Goal: Contribute content: Contribute content

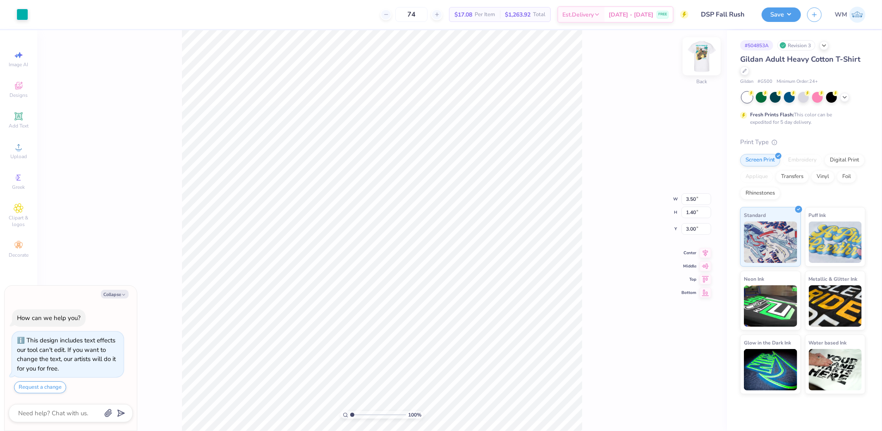
click at [706, 59] on img at bounding box center [701, 56] width 33 height 33
type textarea "x"
type input "8.55"
type textarea "x"
drag, startPoint x: 351, startPoint y: 412, endPoint x: 375, endPoint y: 412, distance: 24.0
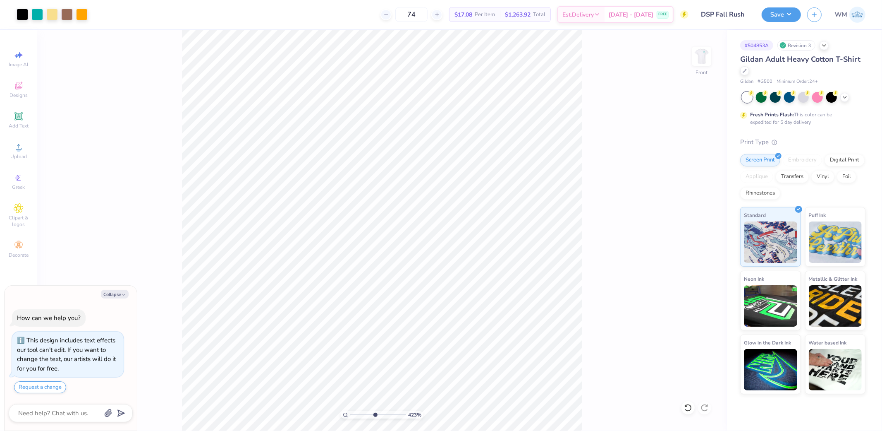
type input "5.06"
click at [375, 412] on input "range" at bounding box center [378, 414] width 56 height 7
type textarea "x"
type input "8.58"
type textarea "x"
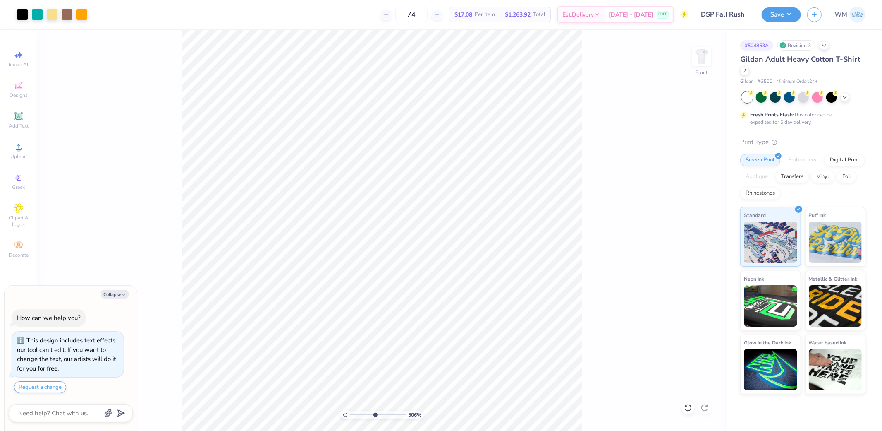
click at [343, 414] on icon at bounding box center [345, 414] width 5 height 5
type input "1"
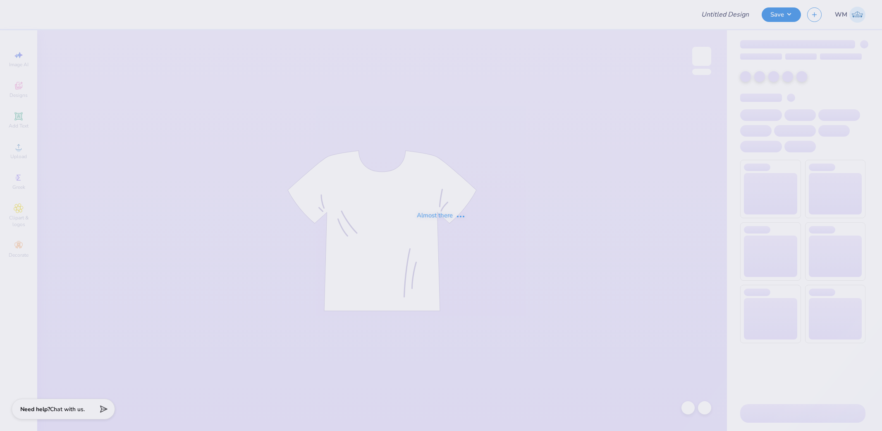
type input "DSP Fall Rush"
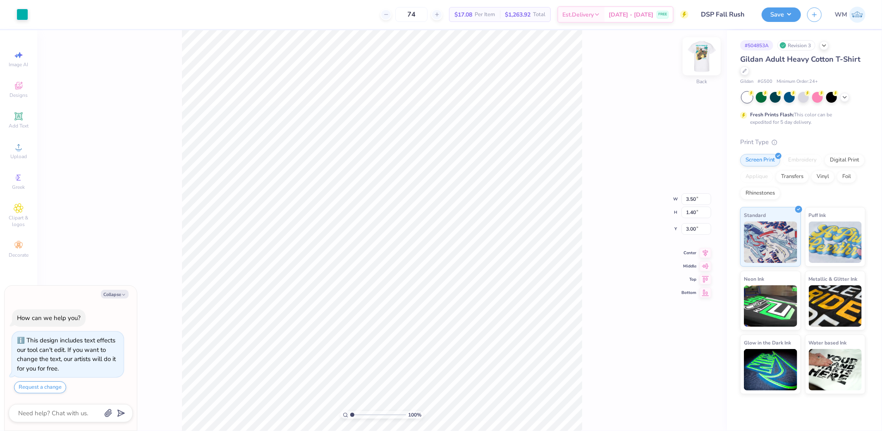
click at [702, 60] on img at bounding box center [701, 56] width 33 height 33
type textarea "x"
drag, startPoint x: 353, startPoint y: 413, endPoint x: 357, endPoint y: 415, distance: 4.5
type input "1.83"
click at [357, 415] on input "range" at bounding box center [378, 414] width 56 height 7
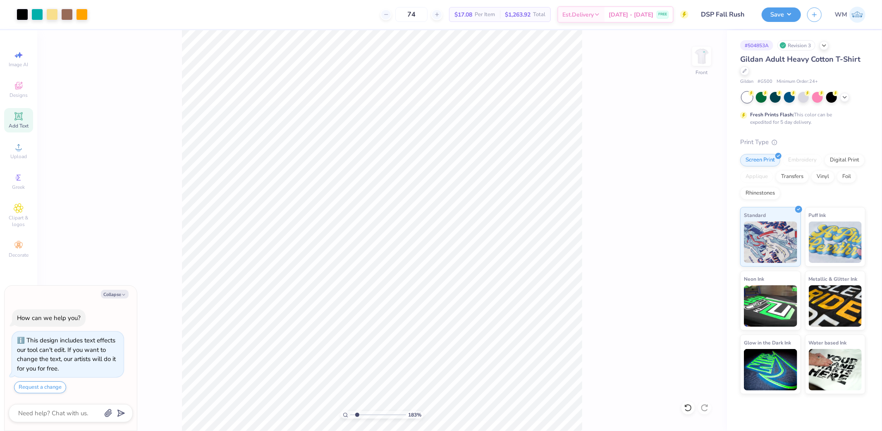
click at [17, 120] on icon at bounding box center [18, 116] width 8 height 8
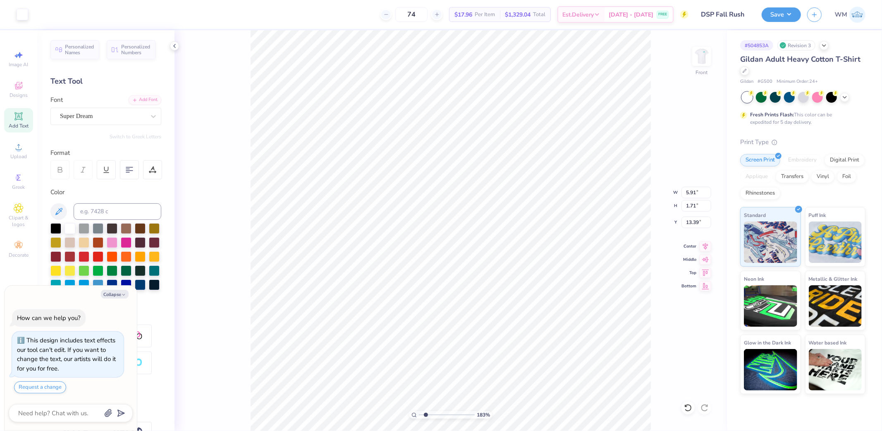
type textarea "x"
type input "18.43"
click at [95, 213] on input at bounding box center [118, 211] width 88 height 17
type input "326"
type textarea "x"
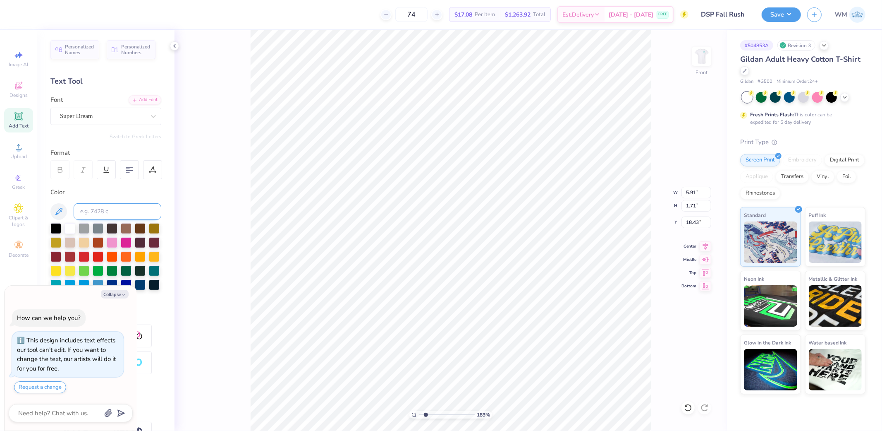
type textarea "D"
type textarea "x"
type textarea "DE"
type textarea "x"
type textarea "DEL"
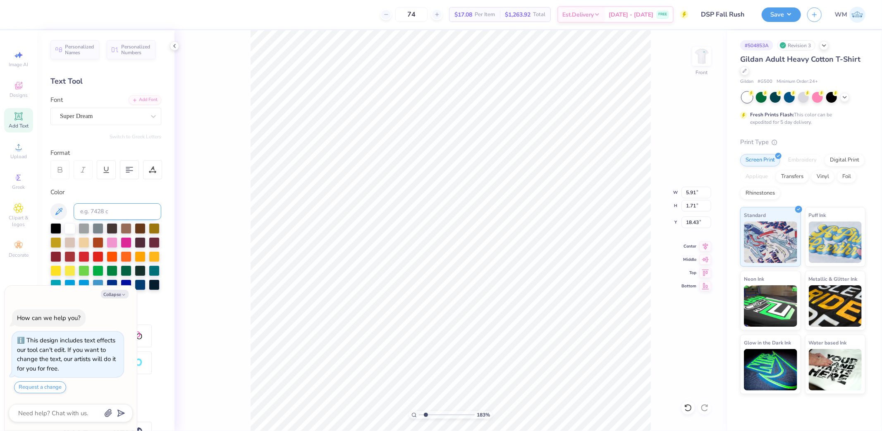
type textarea "x"
type textarea "DELT"
type textarea "x"
type textarea "DELTA"
type textarea "x"
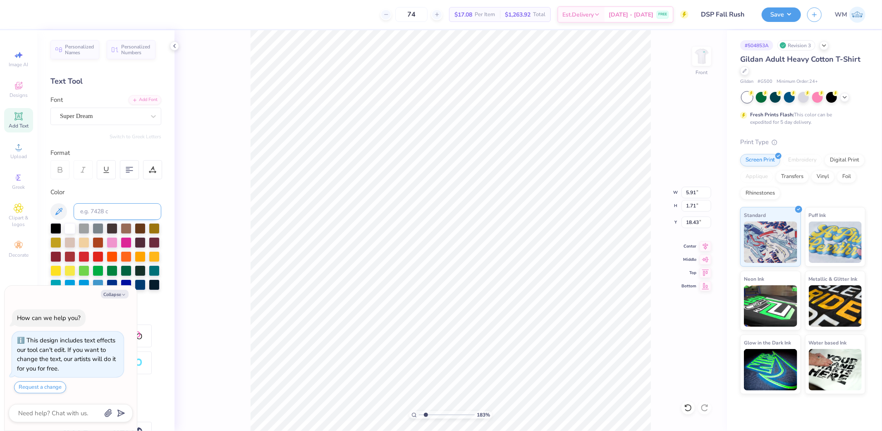
type textarea "DELTA"
type textarea "x"
type textarea "DELTA S"
type textarea "x"
type textarea "DELTA SI"
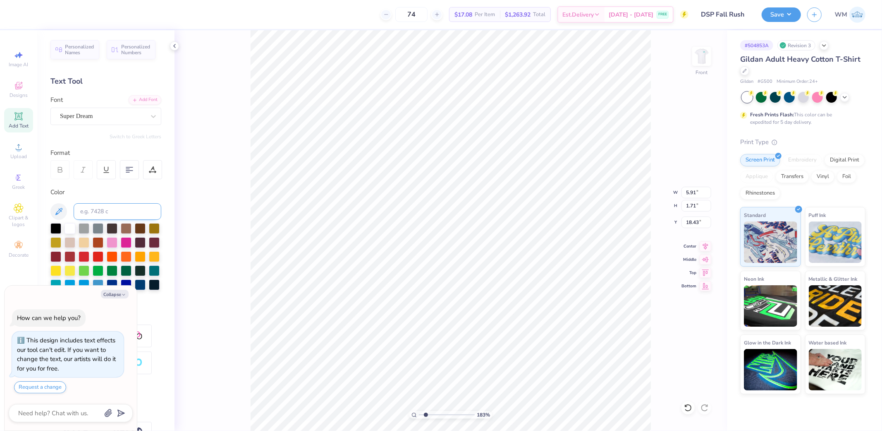
type textarea "x"
type textarea "DELTA SIG"
type textarea "x"
type textarea "DELTA SIGM"
type textarea "x"
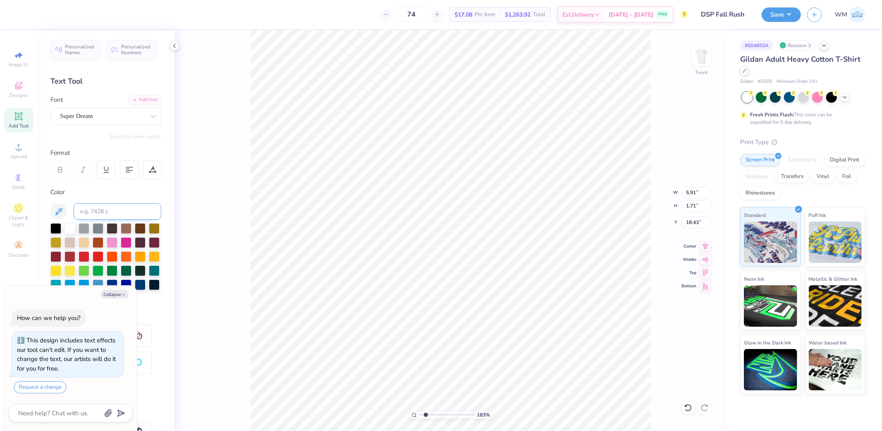
type textarea "DELTA SIGMA"
type textarea "x"
type textarea "DELTA SIGMA"
type textarea "x"
type textarea "DELTA SIGMA P"
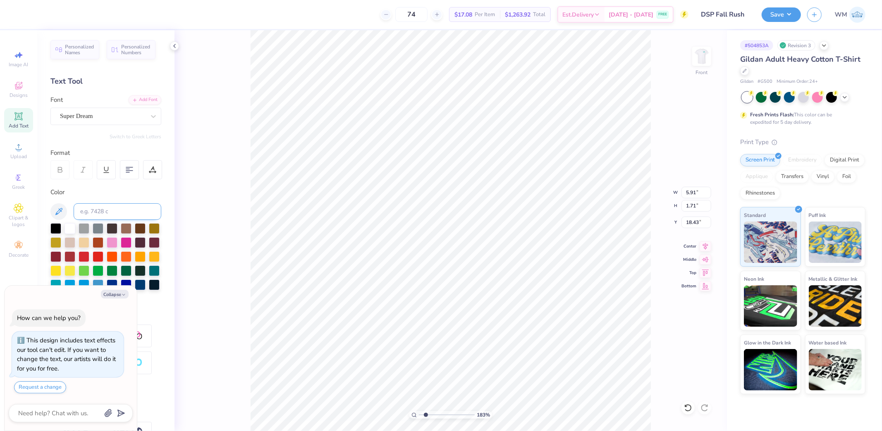
type textarea "x"
type textarea "DELTA SIGMA PI"
type textarea "x"
type input "6.83"
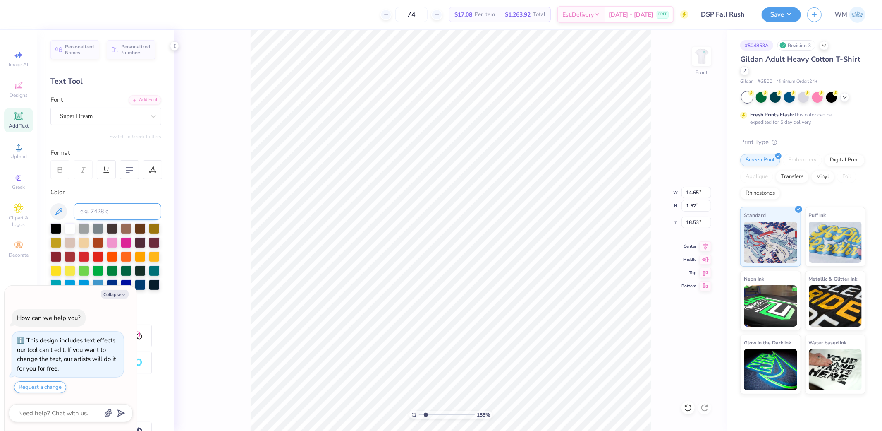
type input "0.71"
type input "19.34"
type textarea "x"
type input "18.75"
click at [141, 98] on div "Add Font" at bounding box center [145, 99] width 33 height 10
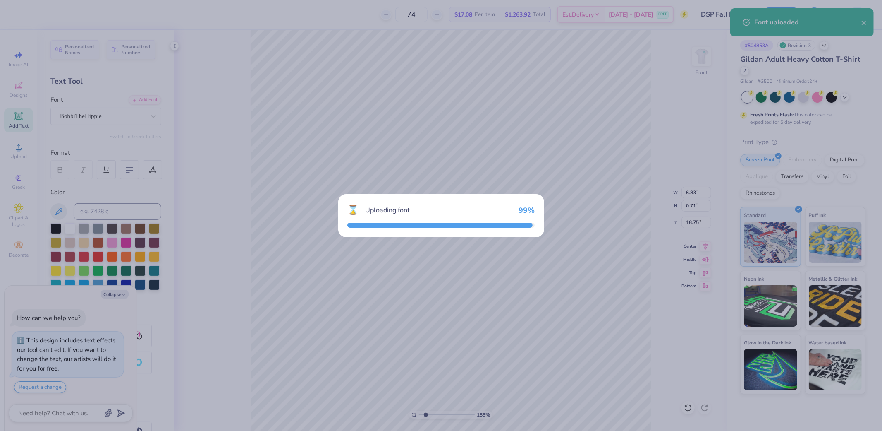
type textarea "x"
type input "7.35"
type input "0.78"
type input "18.72"
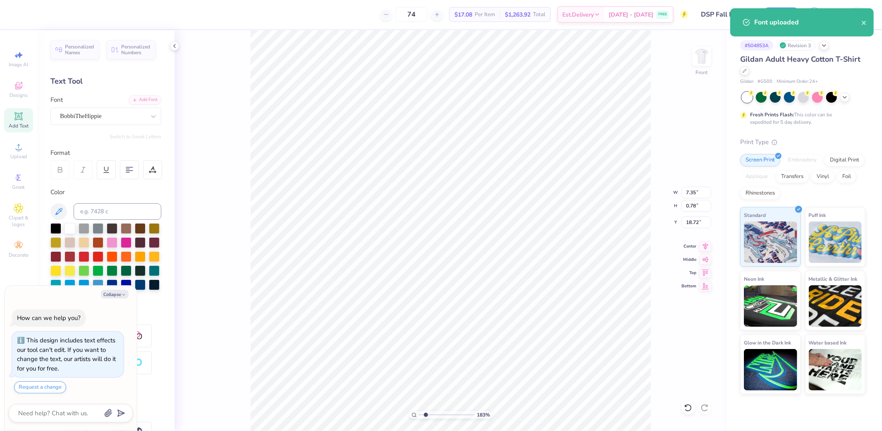
type textarea "x"
type input "20.79"
type textarea "x"
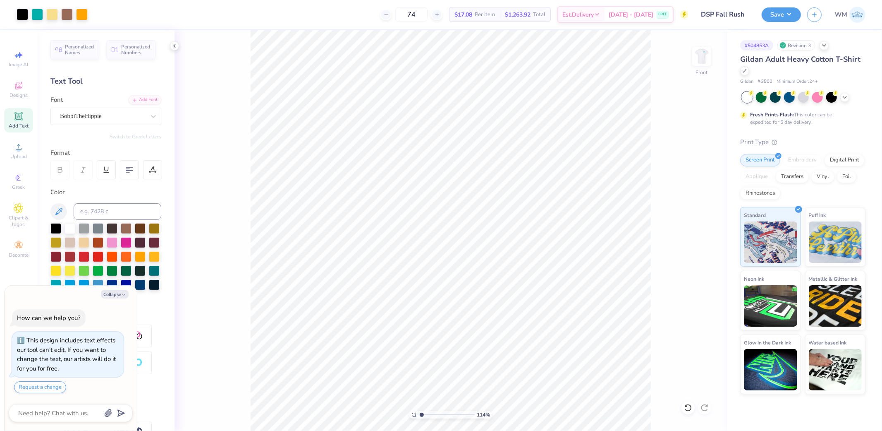
type input "1.14"
click at [422, 415] on input "range" at bounding box center [447, 414] width 56 height 7
type textarea "x"
type input "7.35"
type input "0.78"
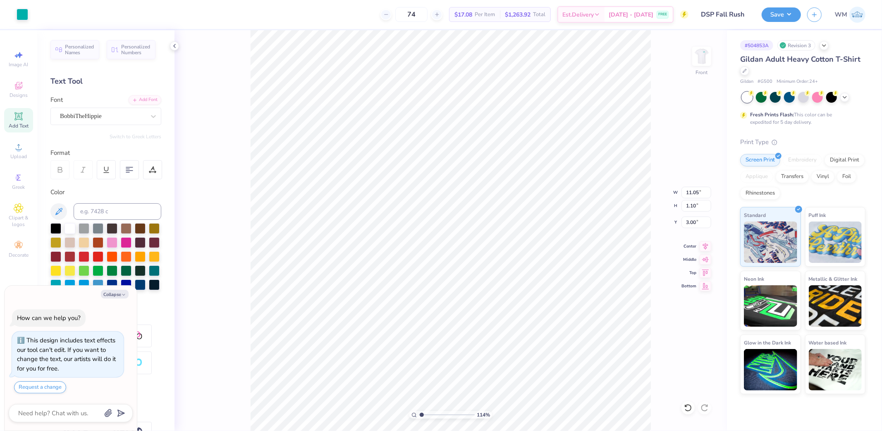
type input "20.79"
click at [693, 193] on input "7.35" at bounding box center [697, 193] width 30 height 12
type input "11"
type textarea "x"
type input "11.00"
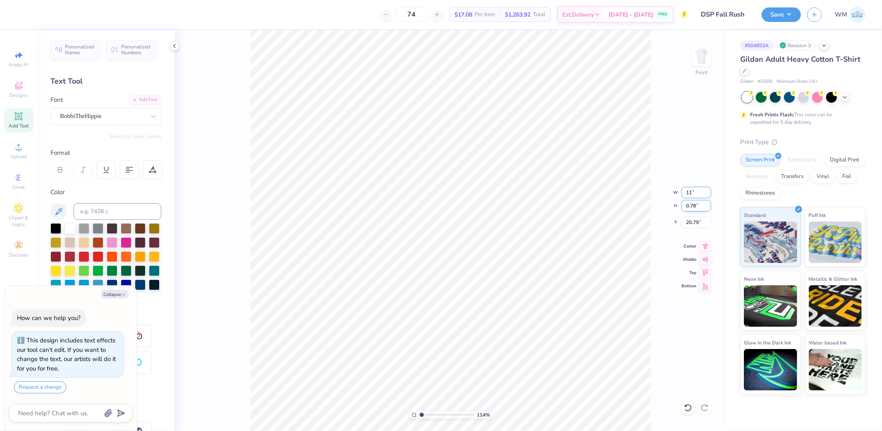
type input "1.17"
type input "20.60"
type textarea "x"
click at [697, 222] on input "20.60" at bounding box center [697, 222] width 30 height 12
type input "3"
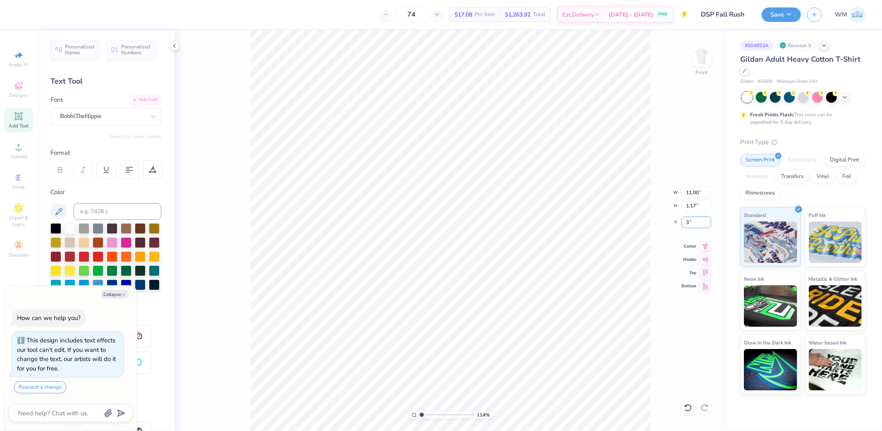
type textarea "x"
type input "3.00"
type textarea "x"
type input "4.80"
type textarea "x"
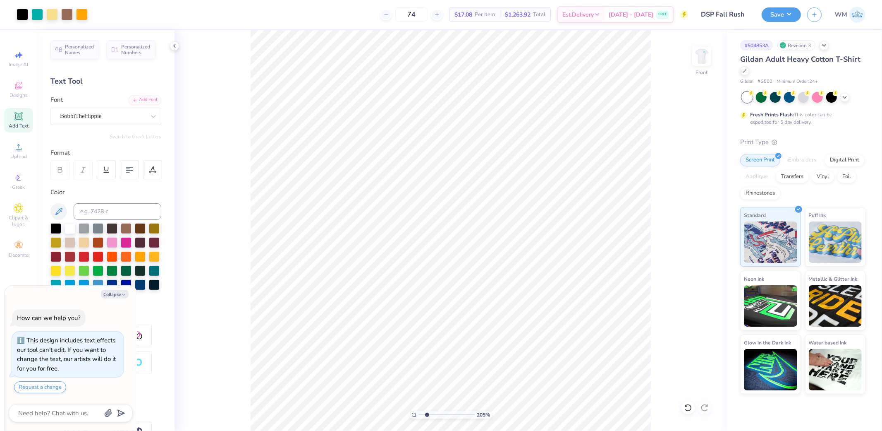
type input "2.05"
click at [427, 415] on input "range" at bounding box center [447, 414] width 56 height 7
type textarea "x"
type input "4.17"
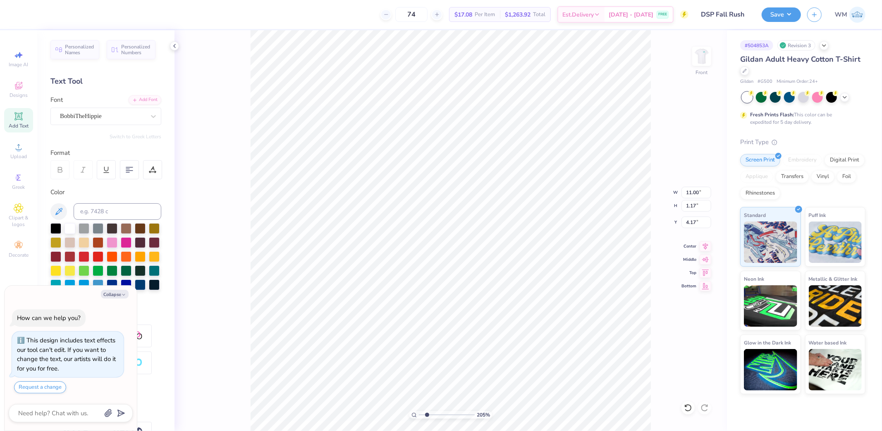
type textarea "x"
type textarea "M"
type textarea "x"
type textarea "MU"
type textarea "x"
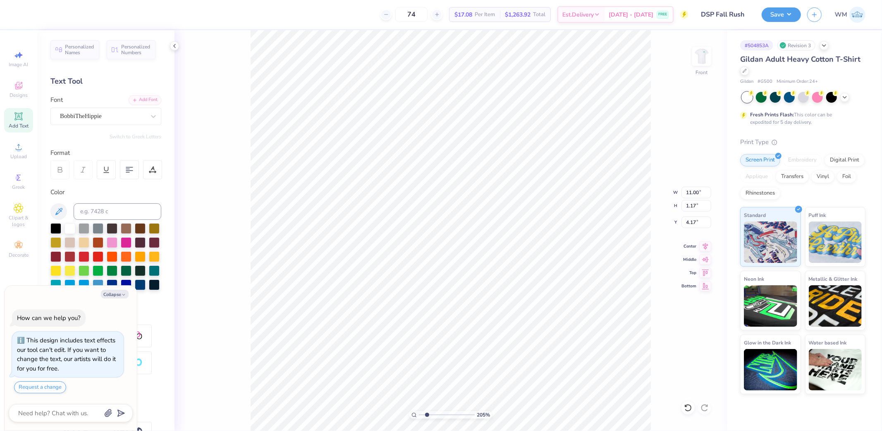
type textarea "MU"
type textarea "x"
type textarea "MU O"
type textarea "x"
type textarea "MU OM"
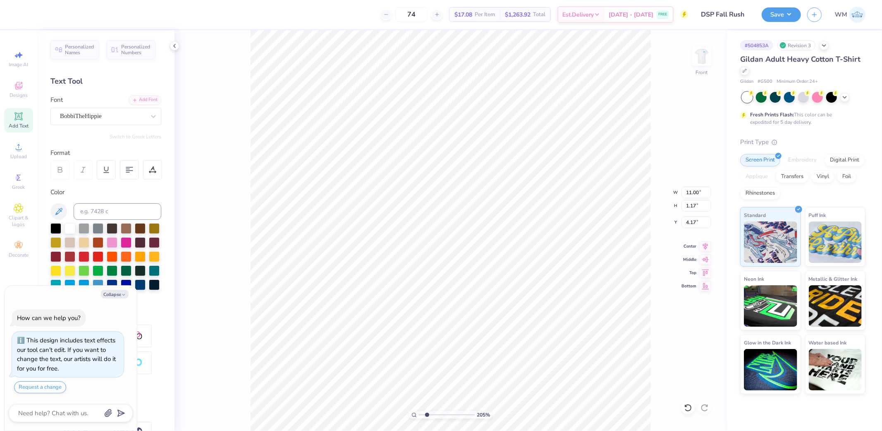
type textarea "x"
type textarea "MU OME"
type textarea "x"
type textarea "MU OMEG"
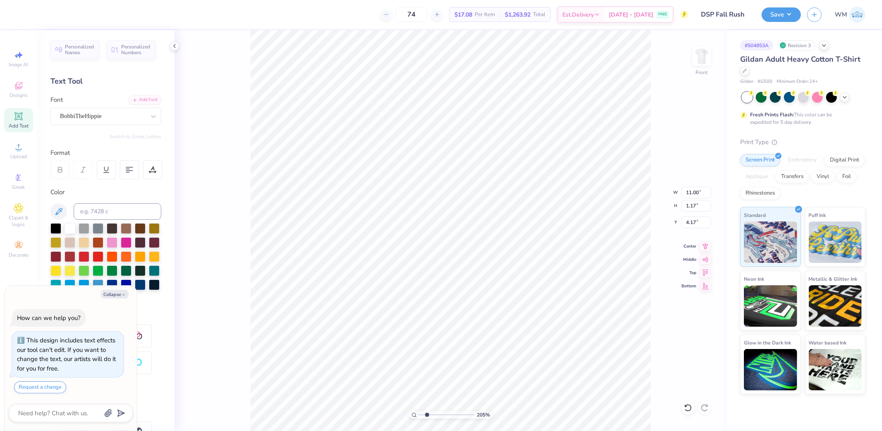
type textarea "x"
type textarea "MU OMEGA"
click at [56, 228] on div at bounding box center [55, 227] width 11 height 11
click at [129, 172] on 379 at bounding box center [127, 172] width 3 height 0
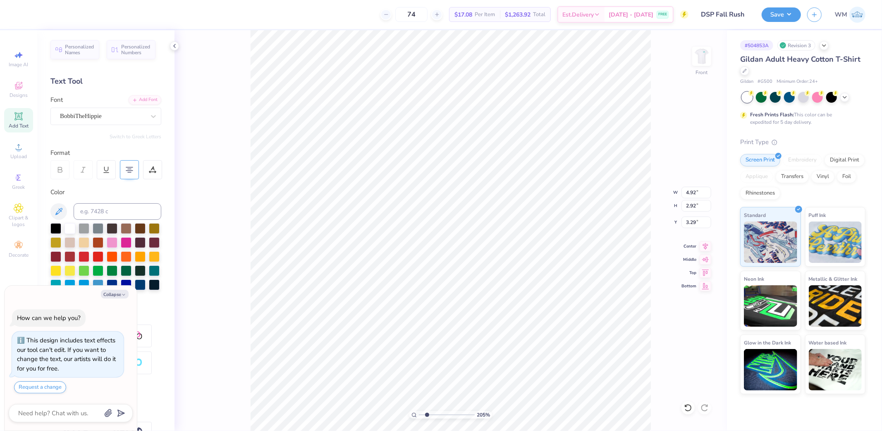
type textarea "x"
type input "7.65"
type textarea "x"
type input "1.44"
type input "0.85"
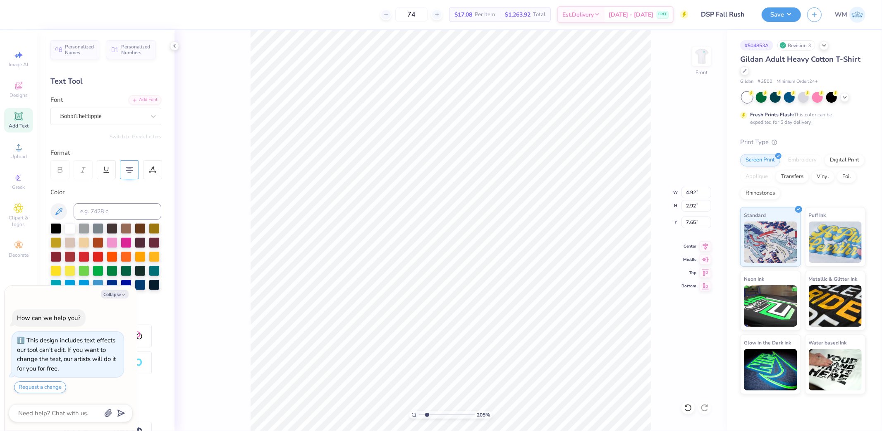
type input "9.71"
type textarea "x"
type input "9.10"
type textarea "x"
type input "0.51"
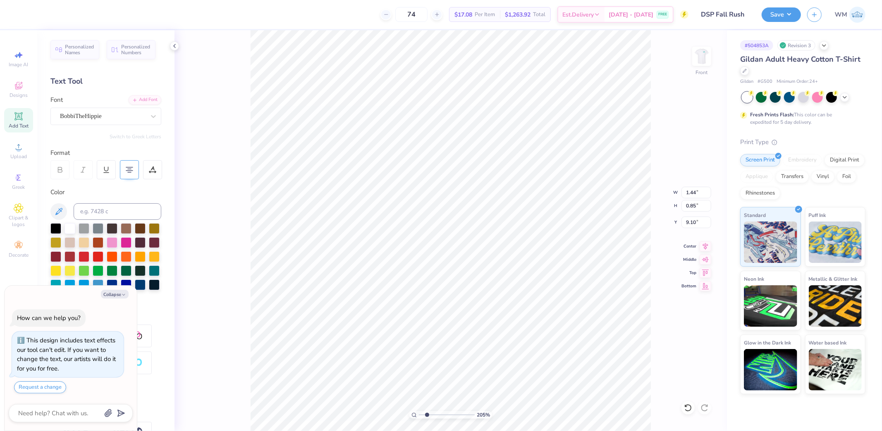
type input "0.50"
type input "8.81"
type textarea "x"
type input "2.73"
type textarea "x"
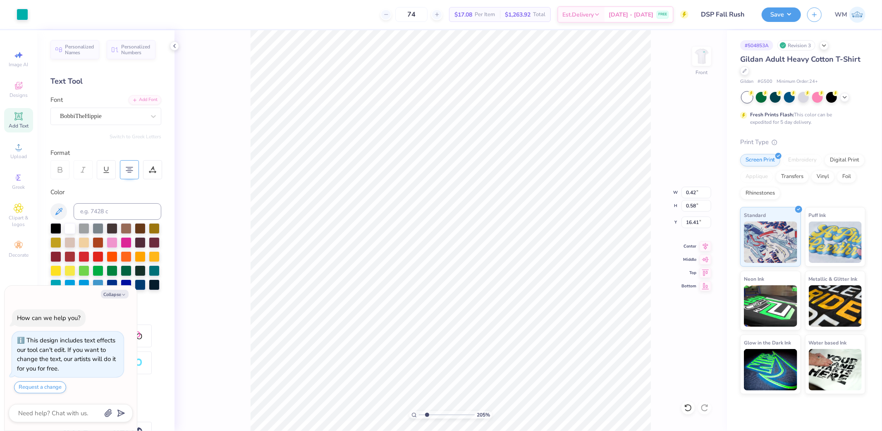
type input "0.89"
type input "0.59"
type textarea "x"
type input "1.72"
click at [425, 413] on input "range" at bounding box center [447, 414] width 56 height 7
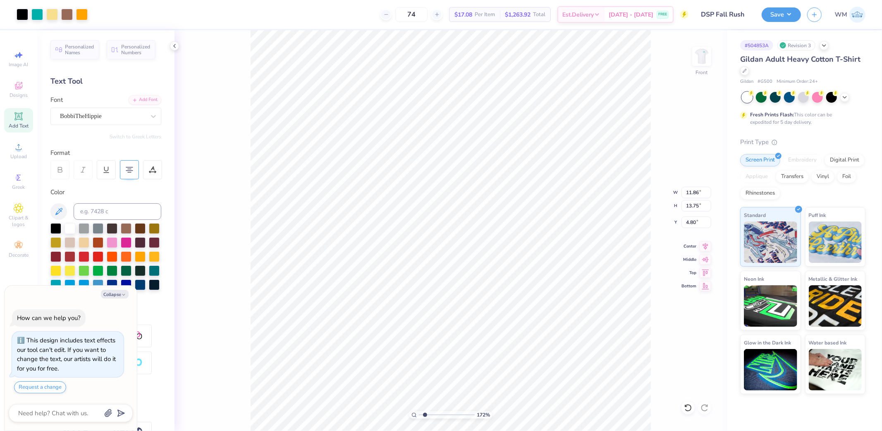
type textarea "x"
type input "1"
drag, startPoint x: 453, startPoint y: 328, endPoint x: 421, endPoint y: 414, distance: 91.9
click at [453, 328] on li "Group" at bounding box center [466, 330] width 65 height 16
type textarea "x"
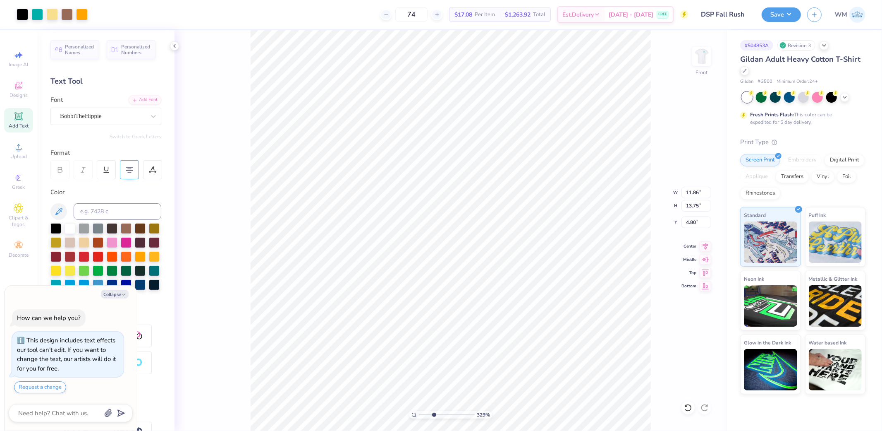
drag, startPoint x: 421, startPoint y: 414, endPoint x: 434, endPoint y: 410, distance: 13.4
type input "3.29"
click at [434, 411] on input "range" at bounding box center [447, 414] width 56 height 7
type textarea "x"
drag, startPoint x: 432, startPoint y: 413, endPoint x: 425, endPoint y: 400, distance: 14.6
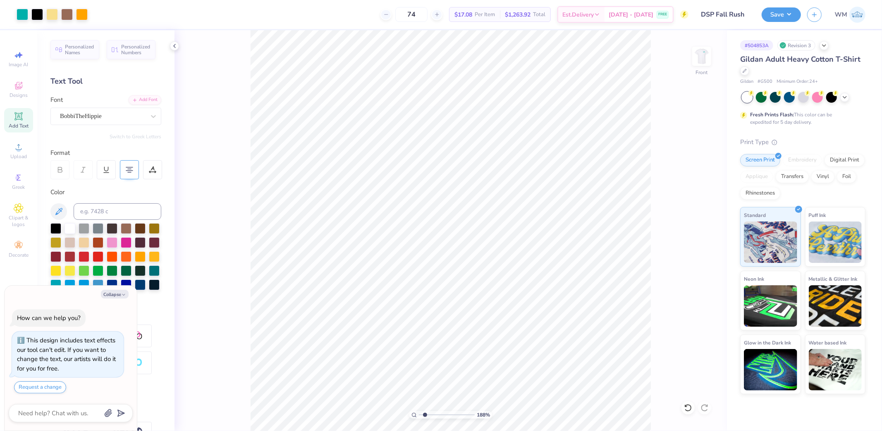
click at [425, 411] on input "range" at bounding box center [447, 414] width 56 height 7
drag, startPoint x: 427, startPoint y: 413, endPoint x: 418, endPoint y: 411, distance: 8.4
type input "1"
click at [419, 411] on input "range" at bounding box center [447, 414] width 56 height 7
click at [704, 246] on icon at bounding box center [706, 245] width 12 height 10
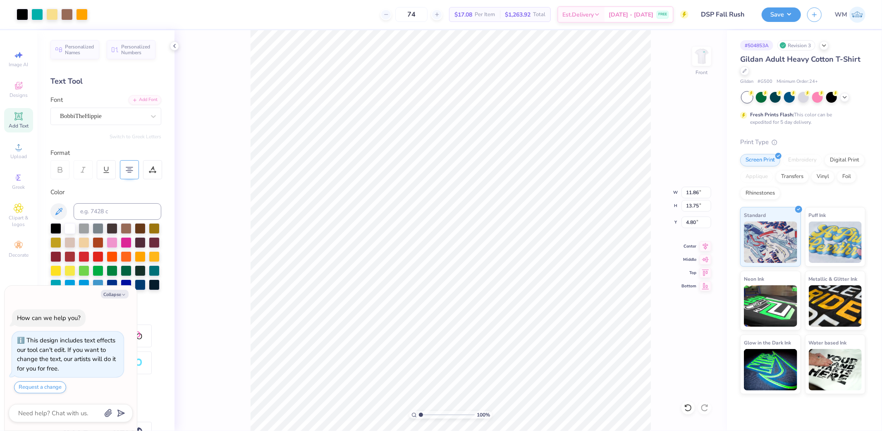
type textarea "x"
drag, startPoint x: 420, startPoint y: 414, endPoint x: 427, endPoint y: 412, distance: 7.5
type input "2.13"
click at [427, 412] on input "range" at bounding box center [447, 414] width 56 height 7
type textarea "x"
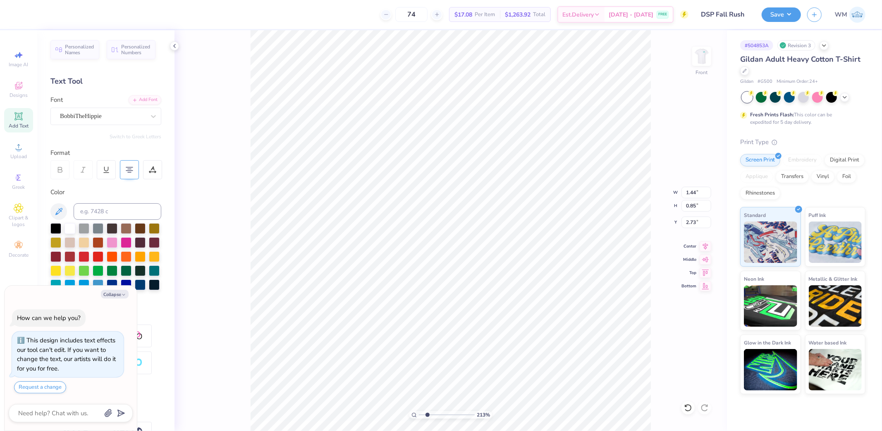
type input "8.62"
type textarea "x"
type input "11.86"
type input "13.75"
type input "4.50"
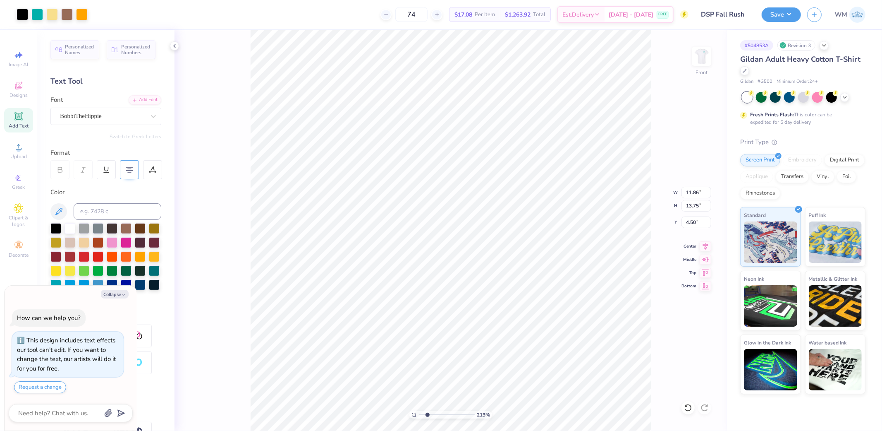
type textarea "x"
type input "1"
click at [498, 419] on li "Send to Back" at bounding box center [492, 420] width 65 height 16
type textarea "x"
drag, startPoint x: 421, startPoint y: 413, endPoint x: 433, endPoint y: 413, distance: 12.4
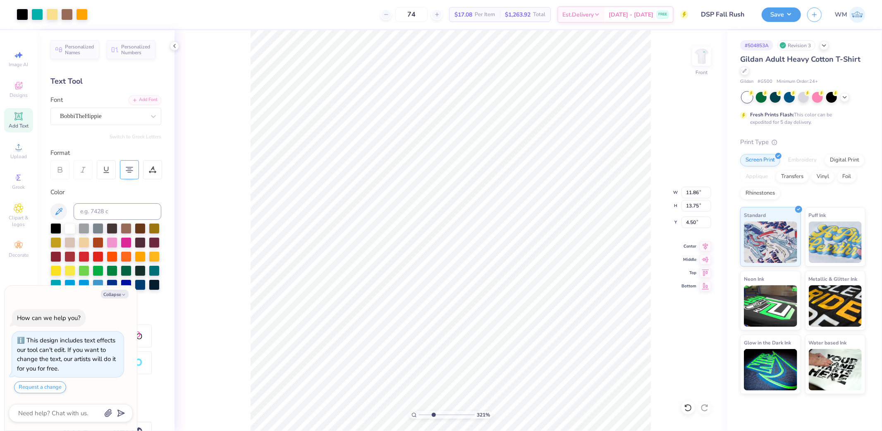
type input "3.21"
click at [433, 413] on input "range" at bounding box center [447, 414] width 56 height 7
type textarea "x"
type input "1.44"
type input "0.85"
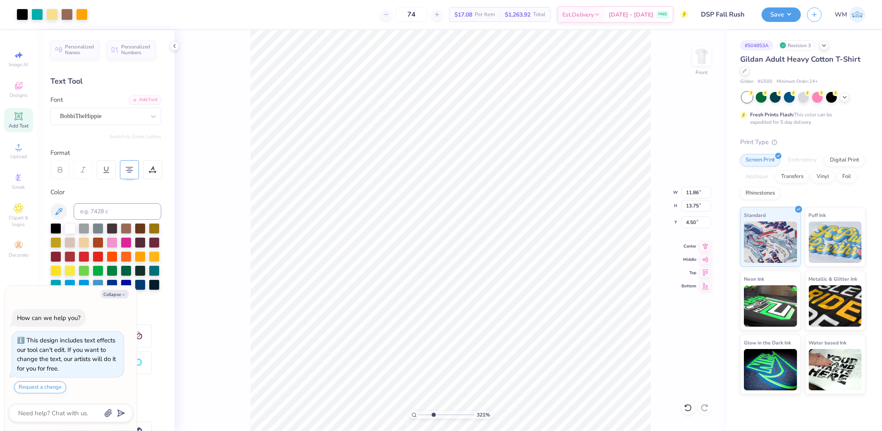
type input "8.62"
type textarea "x"
type input "8.55"
type textarea "x"
type input "1.40"
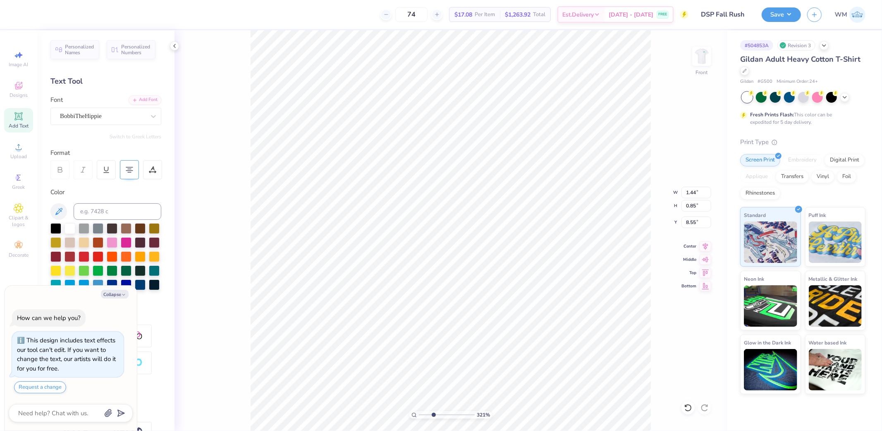
type input "1.12"
type input "8.48"
type textarea "x"
type input "8.51"
drag, startPoint x: 435, startPoint y: 415, endPoint x: 418, endPoint y: 415, distance: 17.0
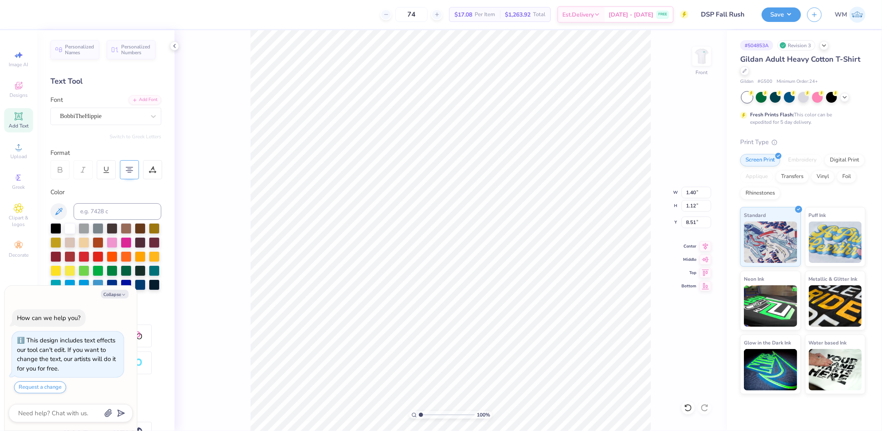
type input "1"
click at [419, 415] on input "range" at bounding box center [447, 414] width 56 height 7
type textarea "x"
type input "11.00"
type input "1.17"
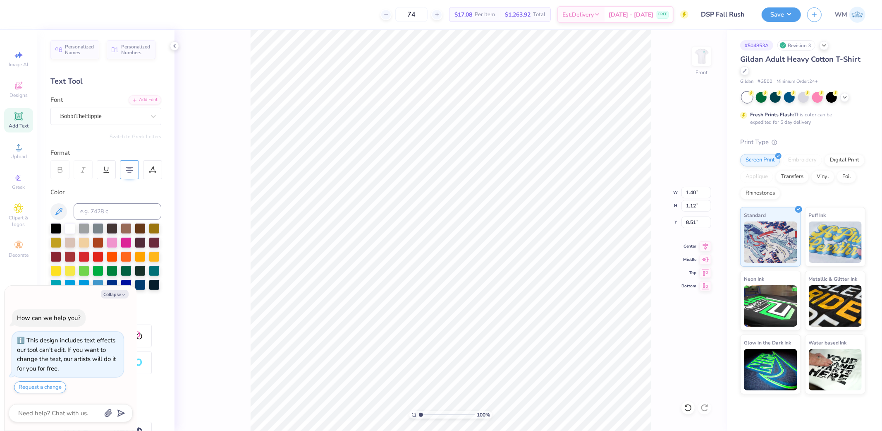
type input "3.00"
type textarea "x"
type input "20.47"
paste textarea "Fall Recruitment 2025"
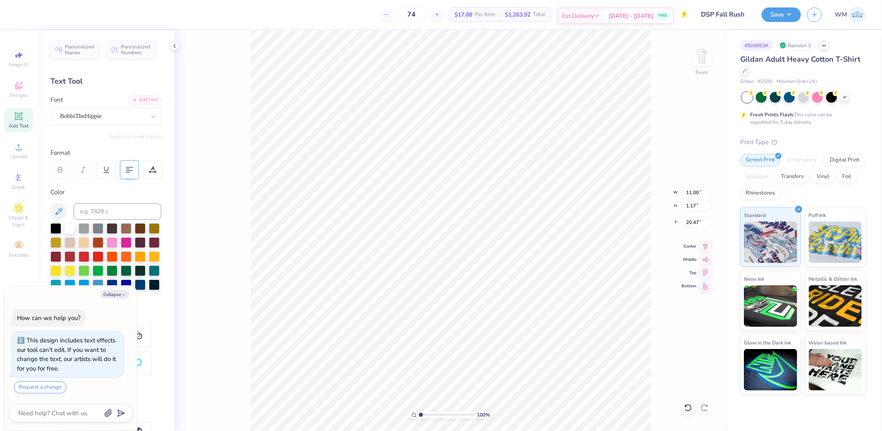
type textarea "x"
type textarea "Fall Recruitment 2025"
type textarea "x"
type textarea "FallRecruitment 2025"
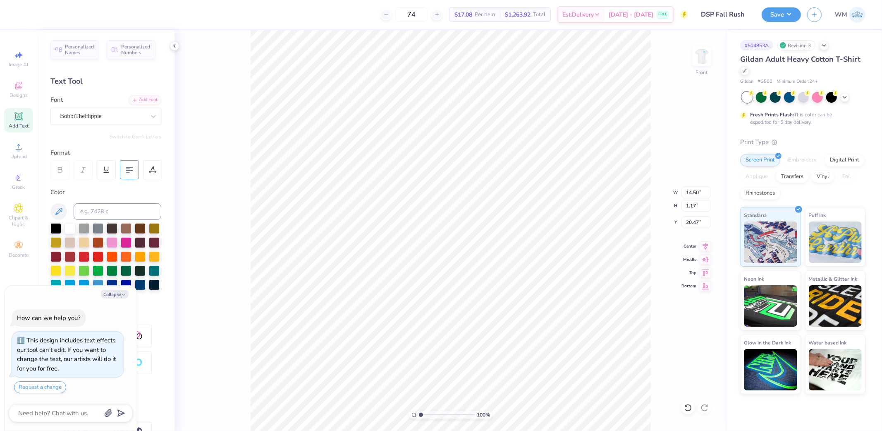
type textarea "x"
type textarea "Fall Recruitment 2025"
type textarea "x"
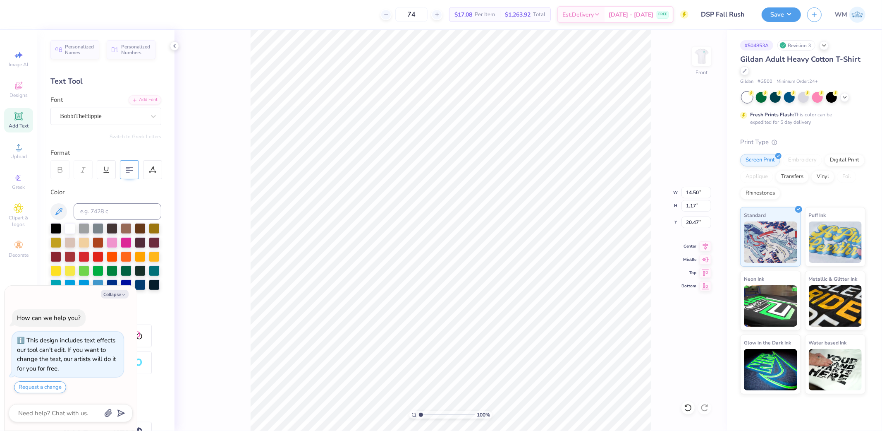
type textarea "Fall Recruitment 2025"
type textarea "x"
type input "3.07"
type input "1.80"
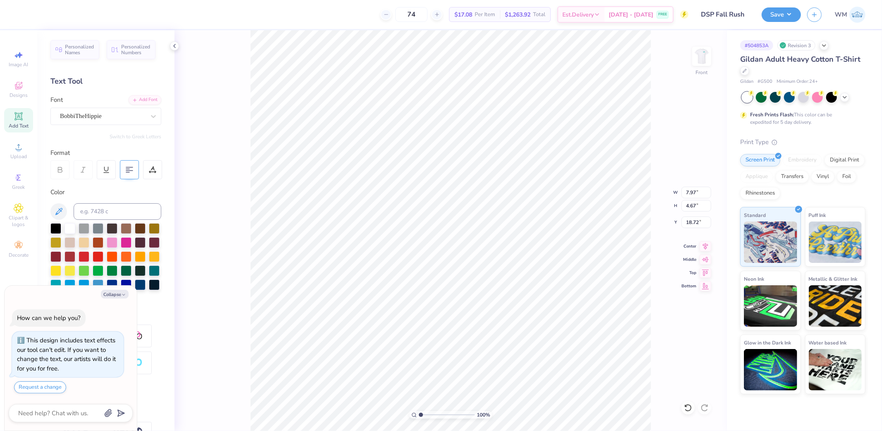
type input "21.59"
type textarea "x"
type input "16.02"
drag, startPoint x: 421, startPoint y: 413, endPoint x: 432, endPoint y: 412, distance: 11.2
type input "2.96"
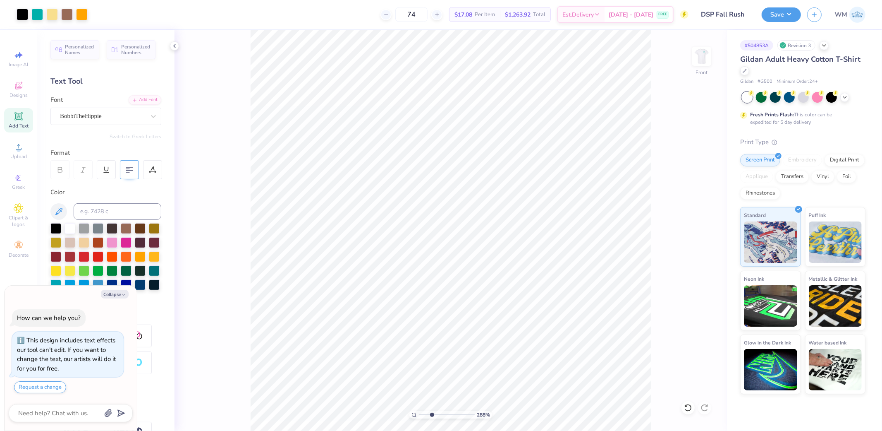
click at [432, 412] on input "range" at bounding box center [447, 414] width 56 height 7
click at [130, 168] on icon at bounding box center [129, 169] width 7 height 7
type textarea "x"
drag, startPoint x: 433, startPoint y: 414, endPoint x: 427, endPoint y: 408, distance: 8.5
type input "2.05"
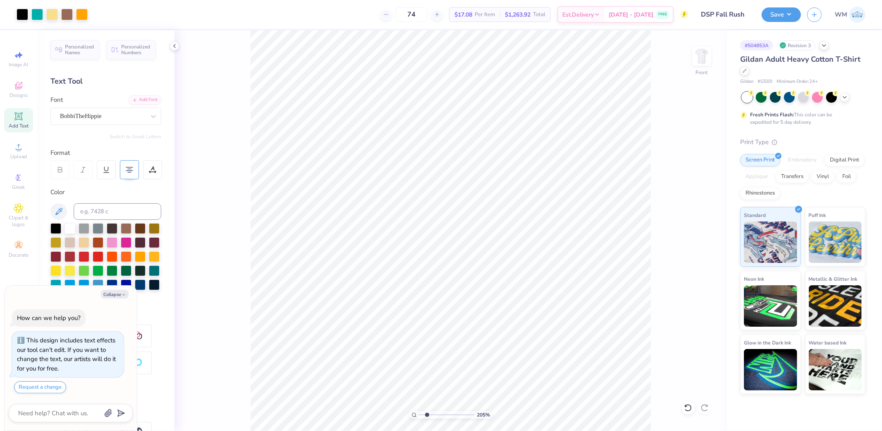
click at [427, 411] on input "range" at bounding box center [447, 414] width 56 height 7
type textarea "x"
type input "15.90"
type textarea "x"
type input "3.83"
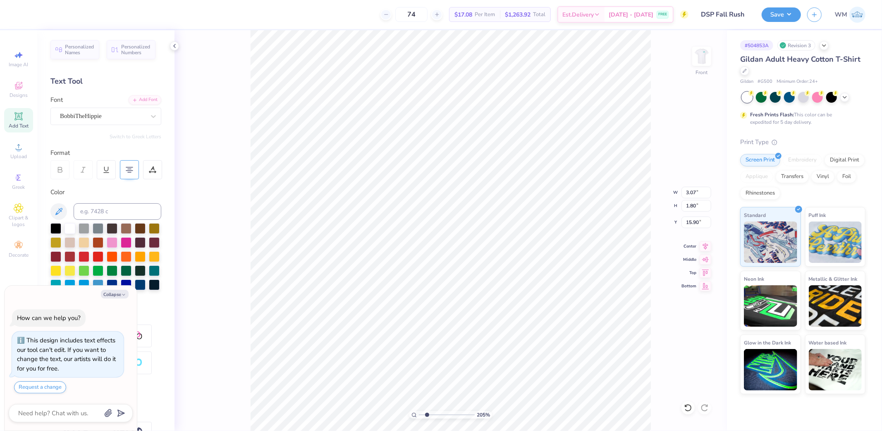
type input "2.24"
type textarea "x"
type input "15.74"
type textarea "x"
click at [412, 412] on icon at bounding box center [414, 414] width 5 height 5
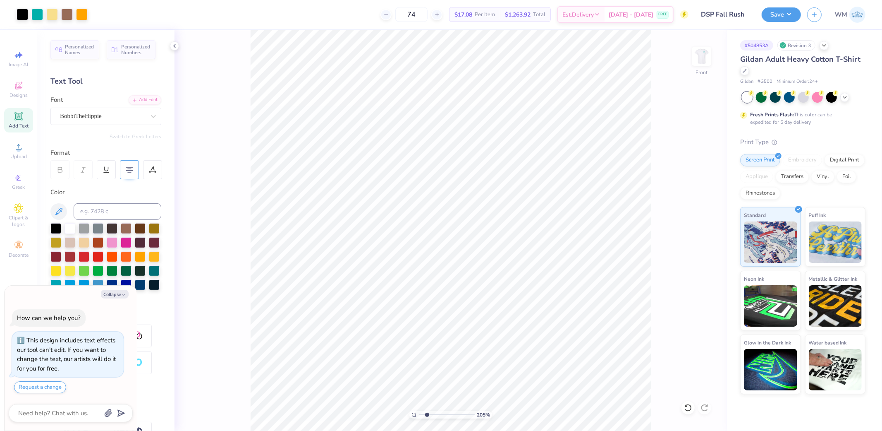
type input "1"
click at [704, 247] on icon at bounding box center [706, 245] width 12 height 10
type textarea "x"
click at [694, 205] on input "15.25" at bounding box center [697, 206] width 30 height 12
type input "15"
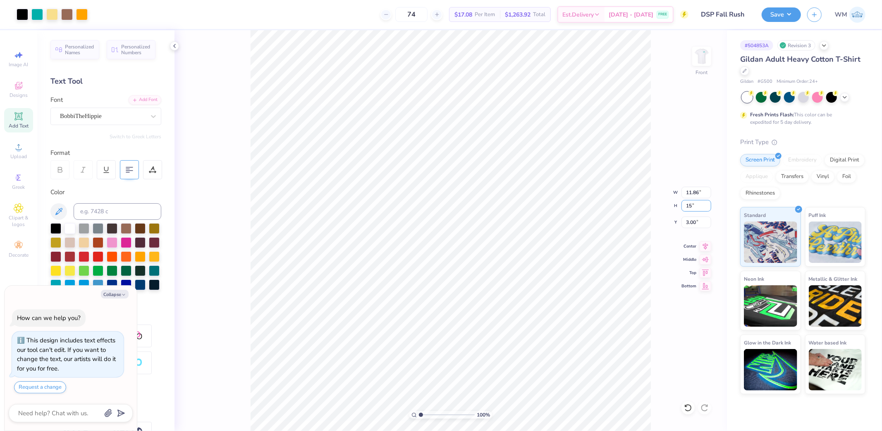
type textarea "x"
type input "11.67"
type input "15.00"
click at [697, 223] on input "3.12" at bounding box center [697, 222] width 30 height 12
type input "3"
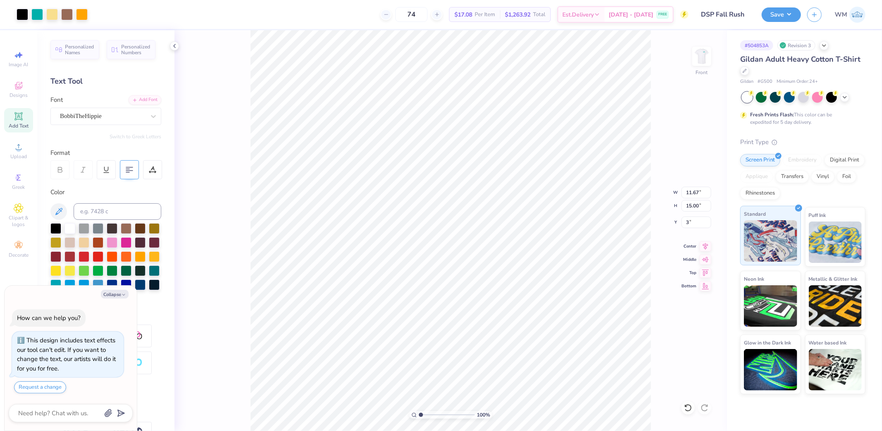
type textarea "x"
type input "3.00"
click at [700, 52] on img at bounding box center [701, 56] width 33 height 33
drag, startPoint x: 780, startPoint y: 22, endPoint x: 784, endPoint y: 19, distance: 4.7
click at [780, 22] on div "Save WM" at bounding box center [822, 14] width 120 height 29
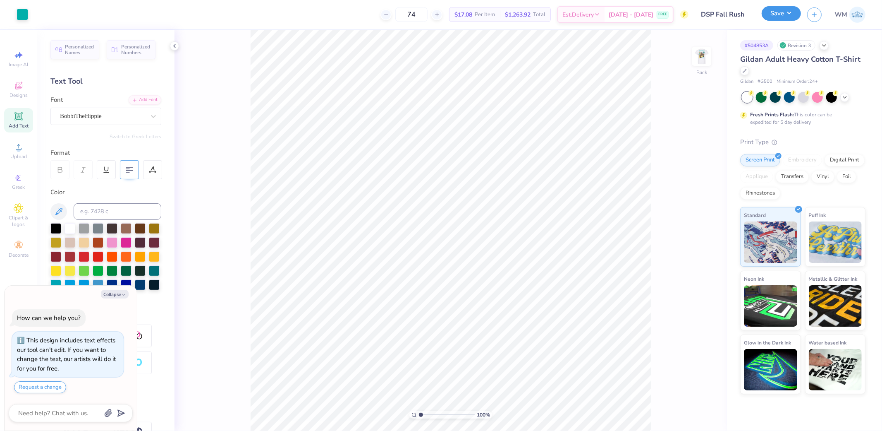
click at [784, 19] on button "Save" at bounding box center [781, 13] width 39 height 14
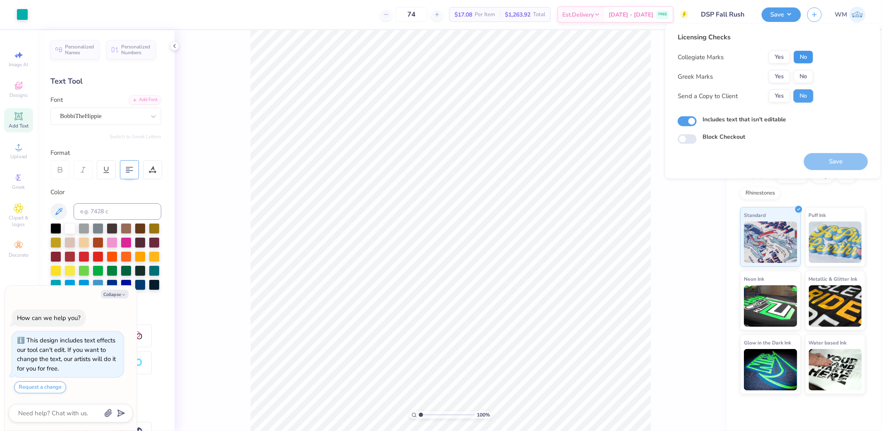
click at [806, 59] on button "No" at bounding box center [804, 56] width 20 height 13
click at [781, 77] on button "Yes" at bounding box center [780, 76] width 22 height 13
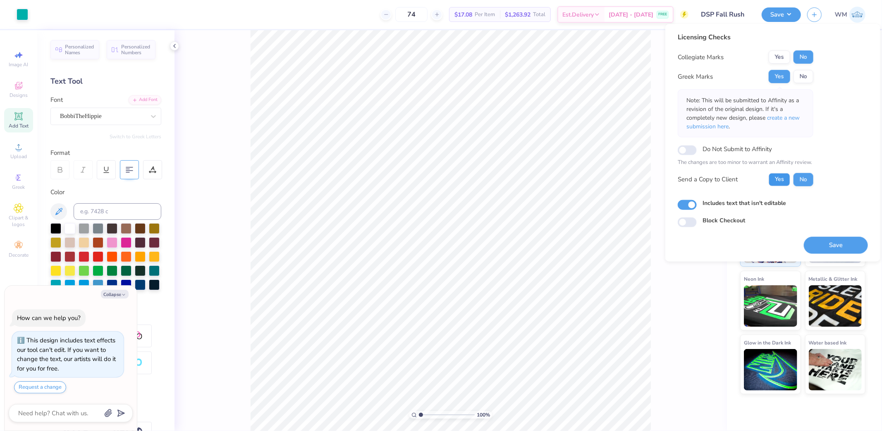
click at [775, 180] on button "Yes" at bounding box center [780, 179] width 22 height 13
type textarea "x"
click at [692, 201] on input "Includes text that isn't editable" at bounding box center [687, 205] width 19 height 10
checkbox input "false"
click at [829, 244] on button "Save" at bounding box center [836, 244] width 64 height 17
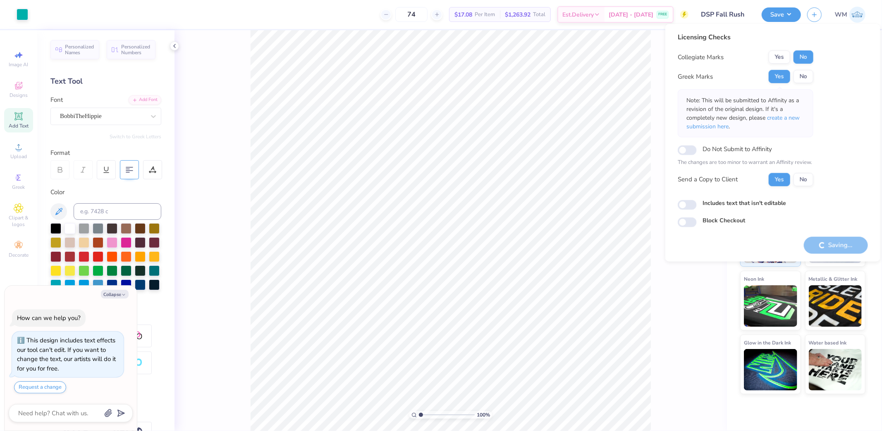
type textarea "x"
